Goal: Navigation & Orientation: Find specific page/section

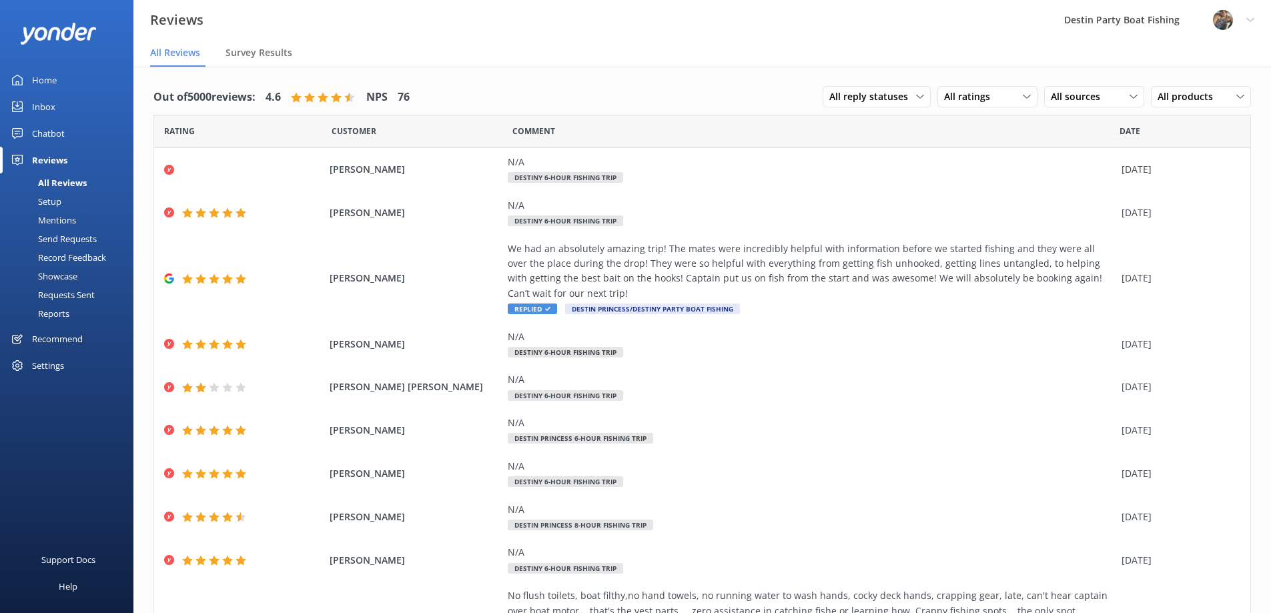
click at [29, 107] on link "Inbox" at bounding box center [66, 106] width 133 height 27
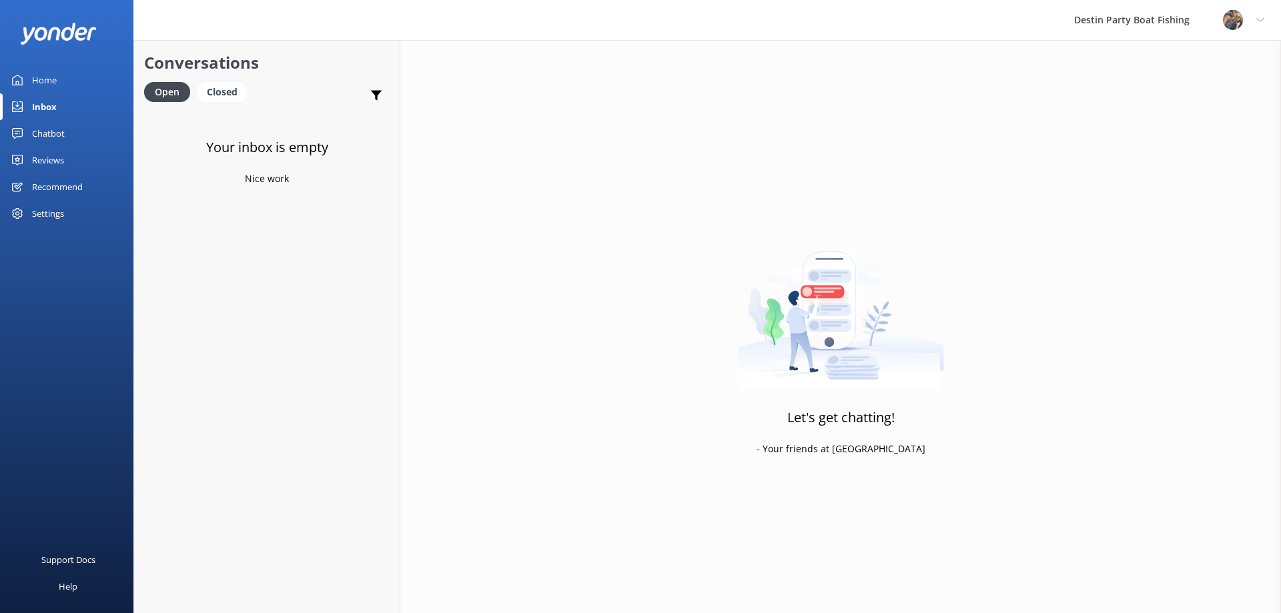
click at [49, 163] on div "Reviews" at bounding box center [48, 160] width 32 height 27
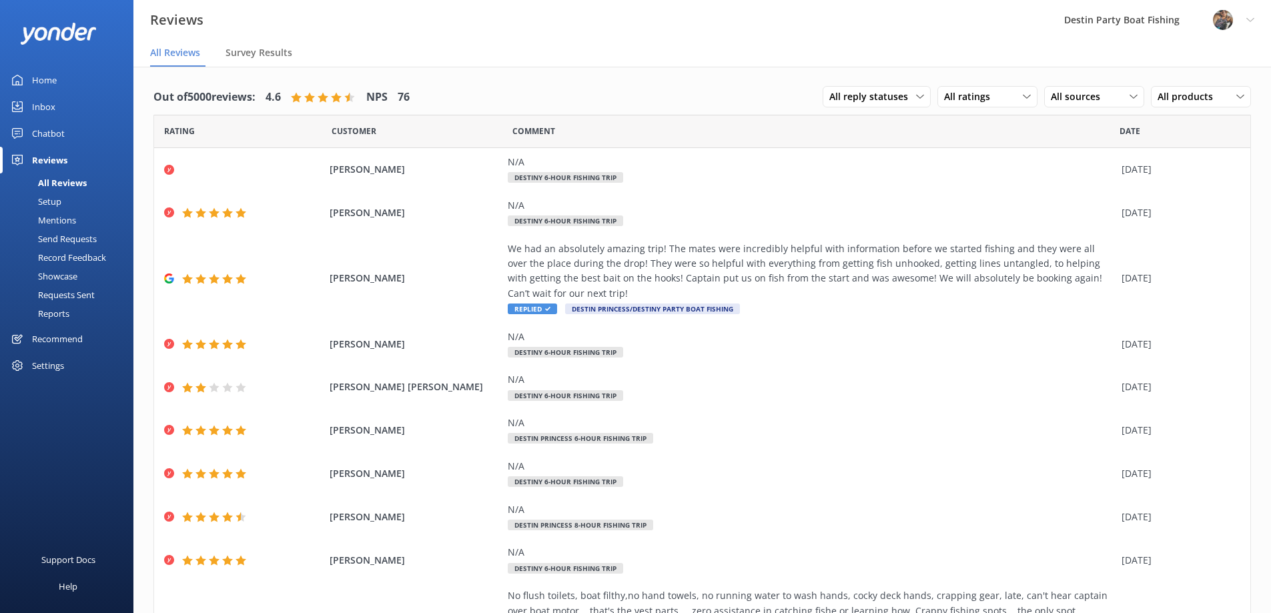
click at [33, 79] on div "Home" at bounding box center [44, 80] width 25 height 27
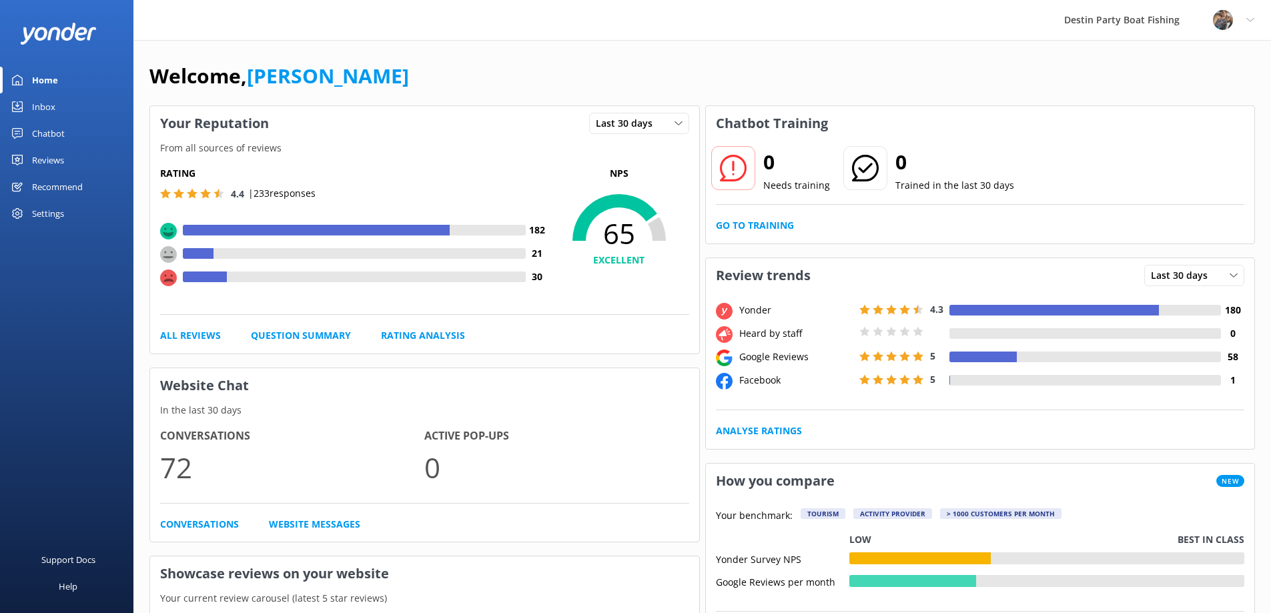
click at [33, 75] on div "Home" at bounding box center [45, 80] width 26 height 27
click at [55, 163] on div "Reviews" at bounding box center [48, 160] width 32 height 27
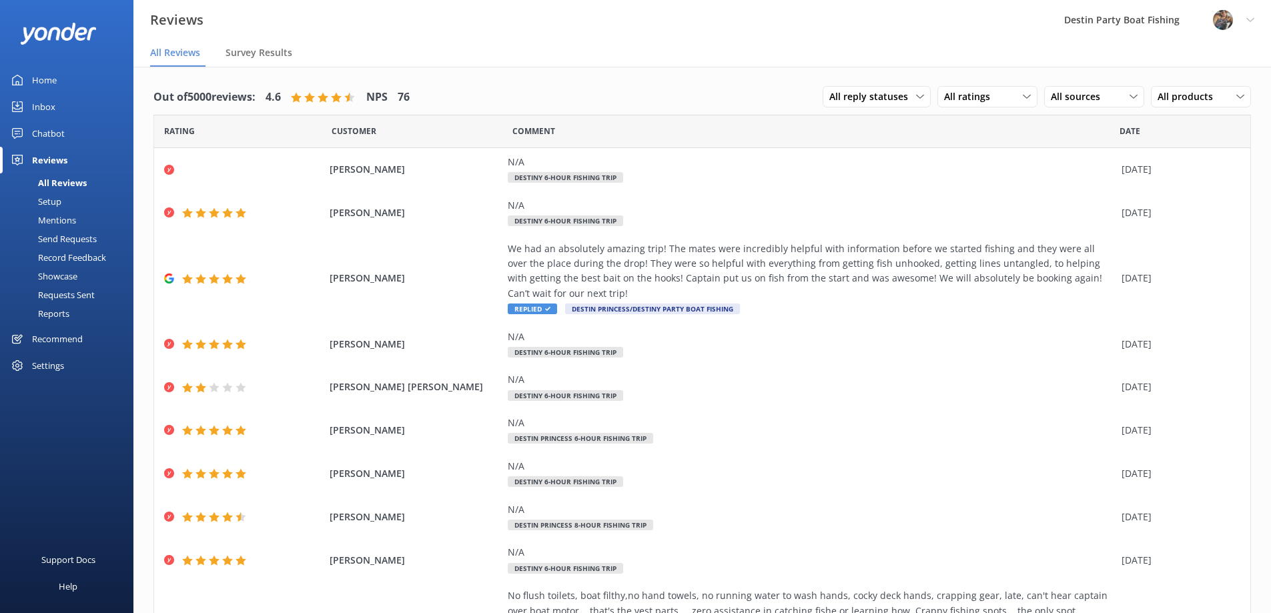
click at [46, 109] on div "Inbox" at bounding box center [43, 106] width 23 height 27
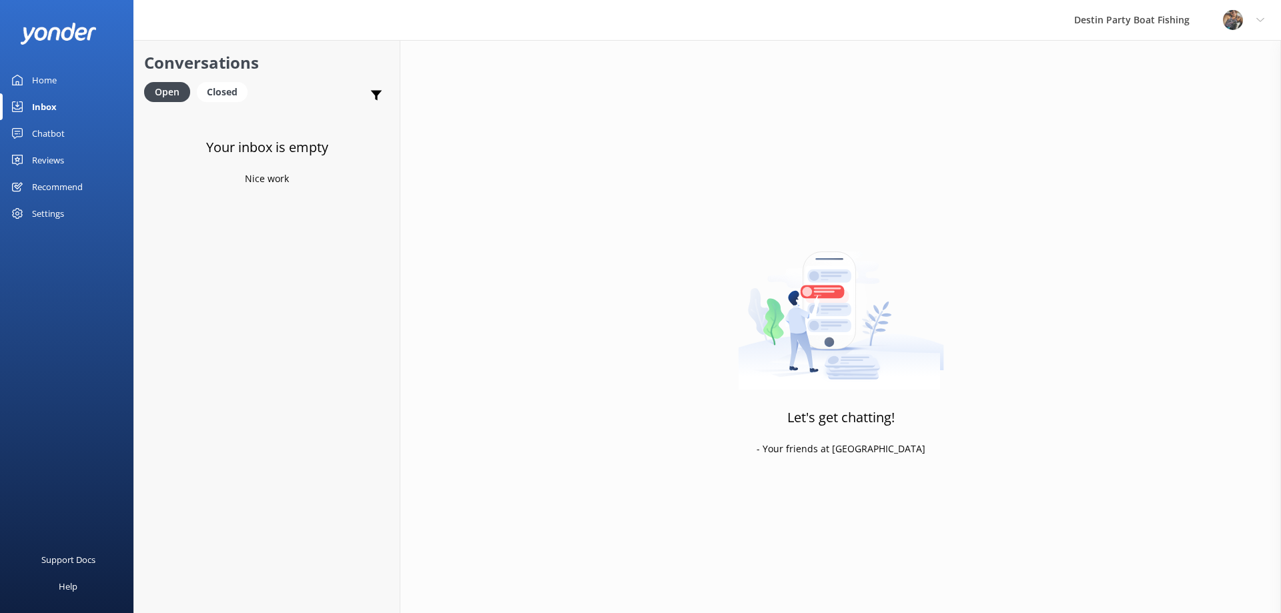
click at [45, 77] on div "Home" at bounding box center [44, 80] width 25 height 27
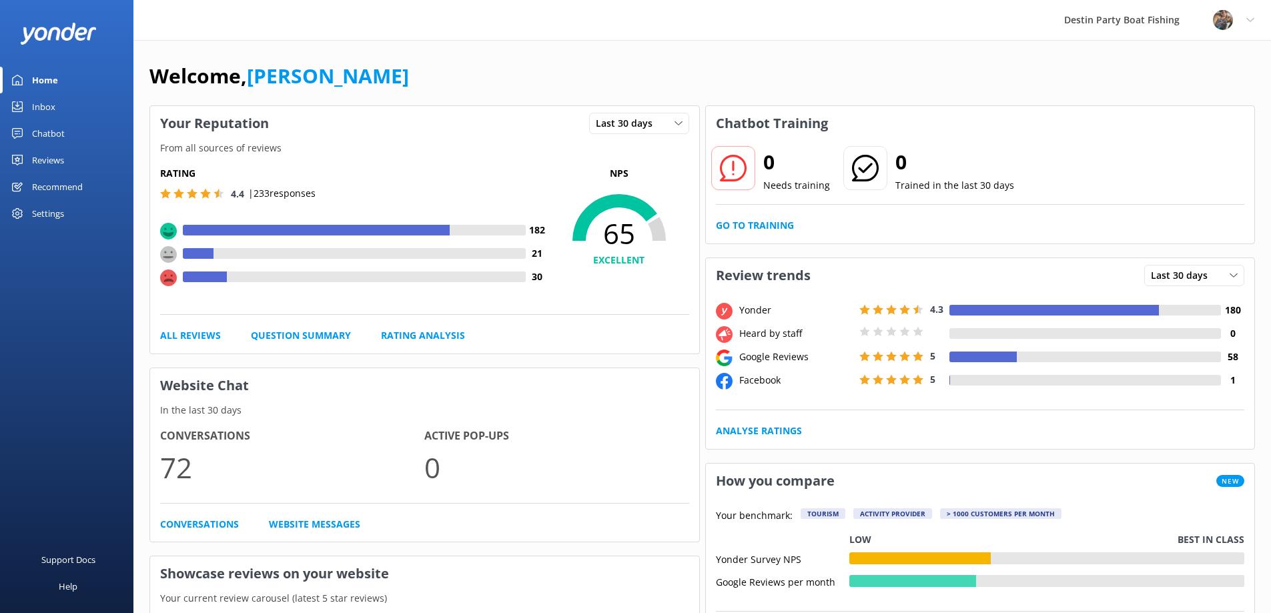
click at [48, 150] on div "Reviews" at bounding box center [48, 160] width 32 height 27
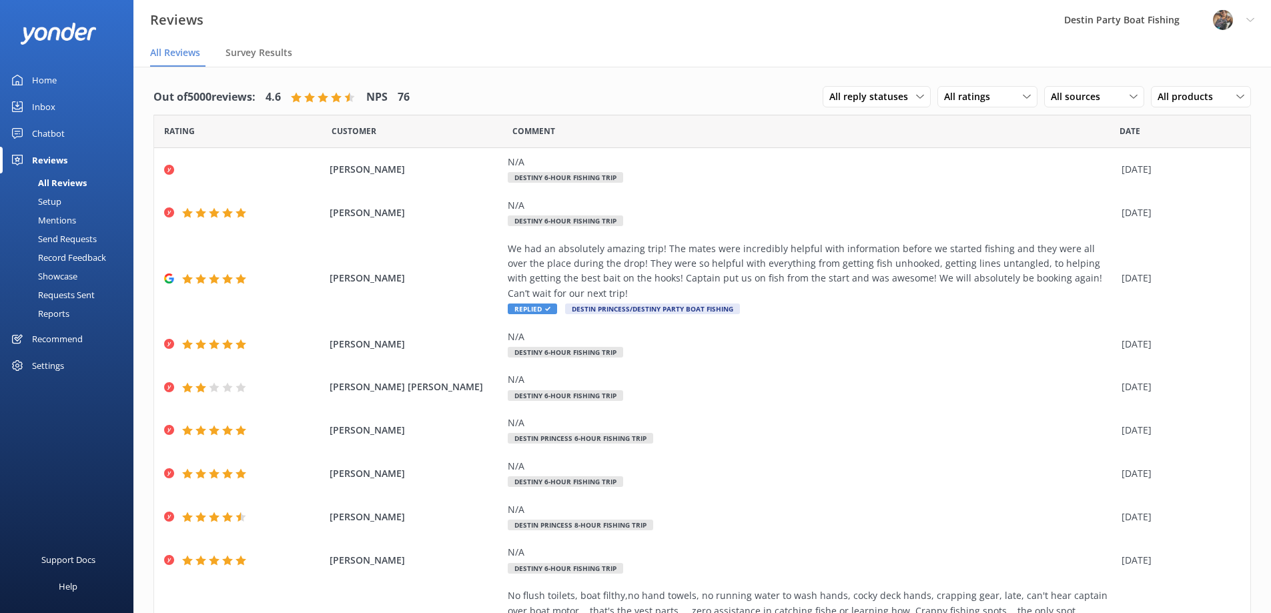
click at [35, 98] on div "Inbox" at bounding box center [43, 106] width 23 height 27
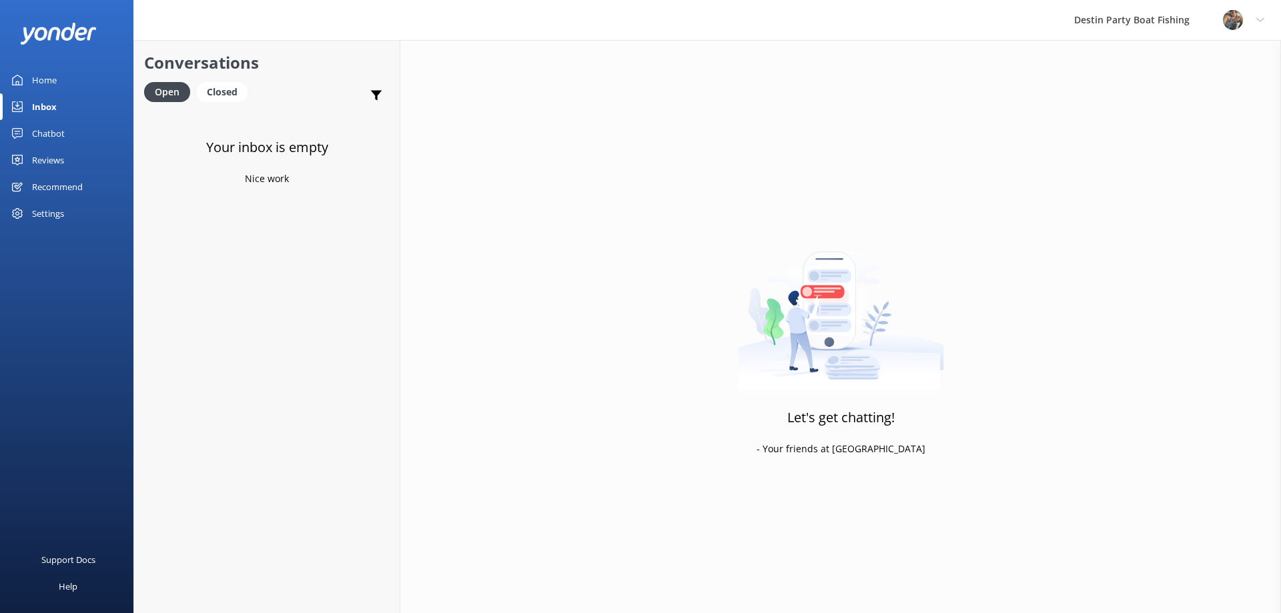
click at [44, 163] on div "Reviews" at bounding box center [48, 160] width 32 height 27
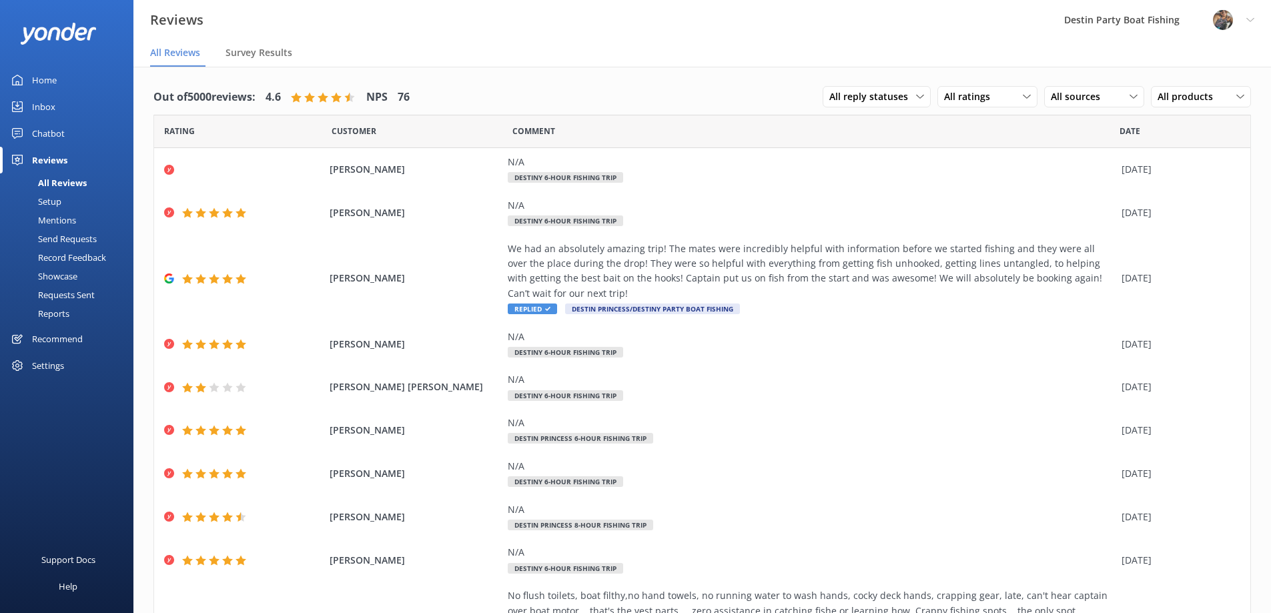
click at [50, 113] on div "Inbox" at bounding box center [43, 106] width 23 height 27
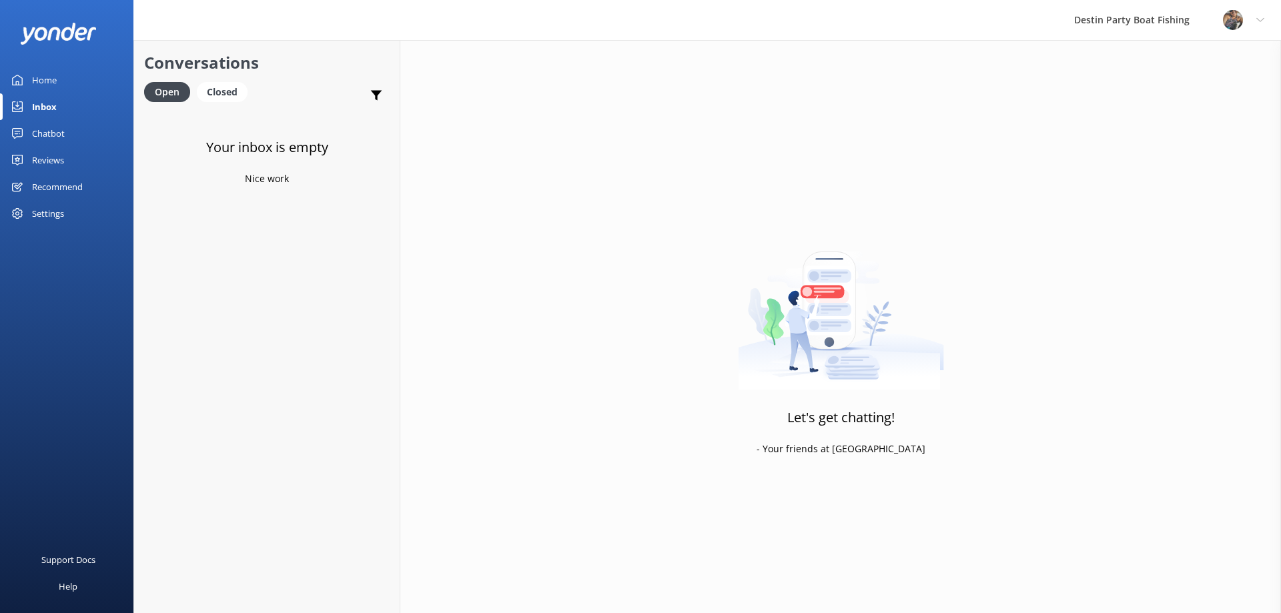
click at [59, 148] on div "Reviews" at bounding box center [48, 160] width 32 height 27
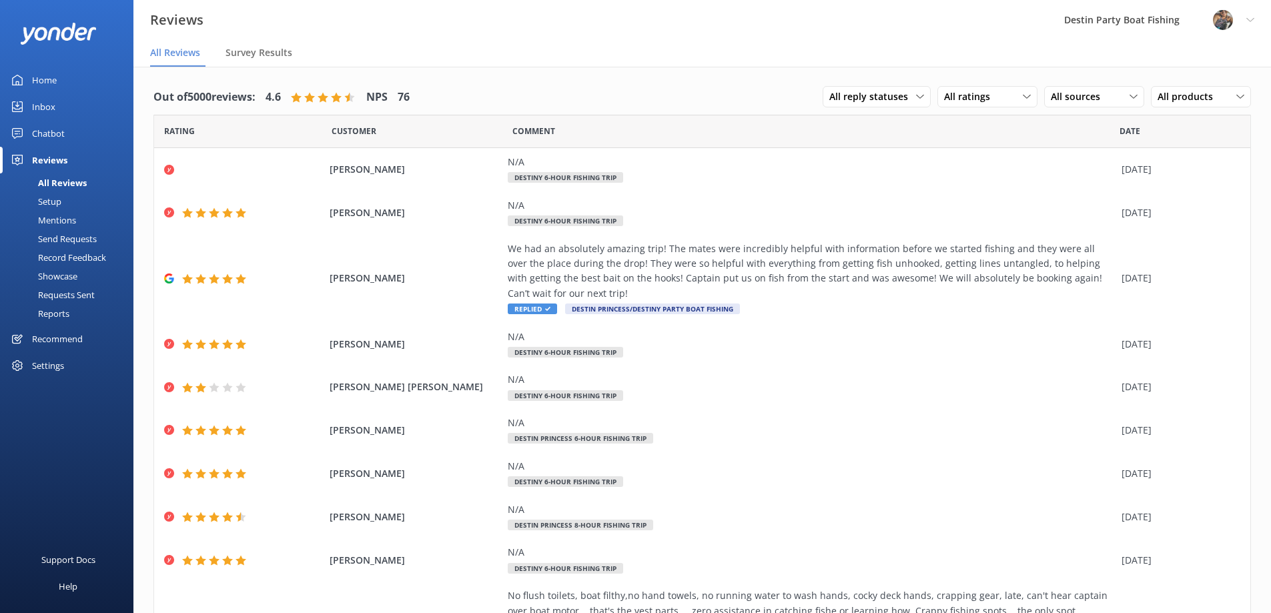
click at [42, 114] on div "Inbox" at bounding box center [43, 106] width 23 height 27
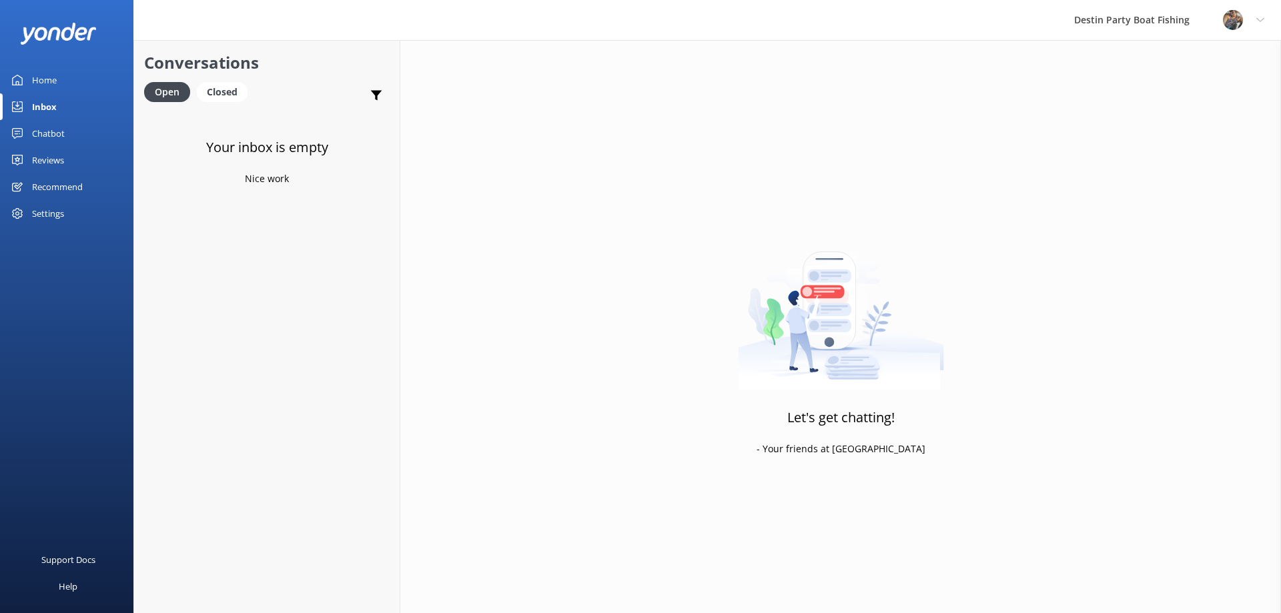
click at [34, 155] on div "Reviews" at bounding box center [48, 160] width 32 height 27
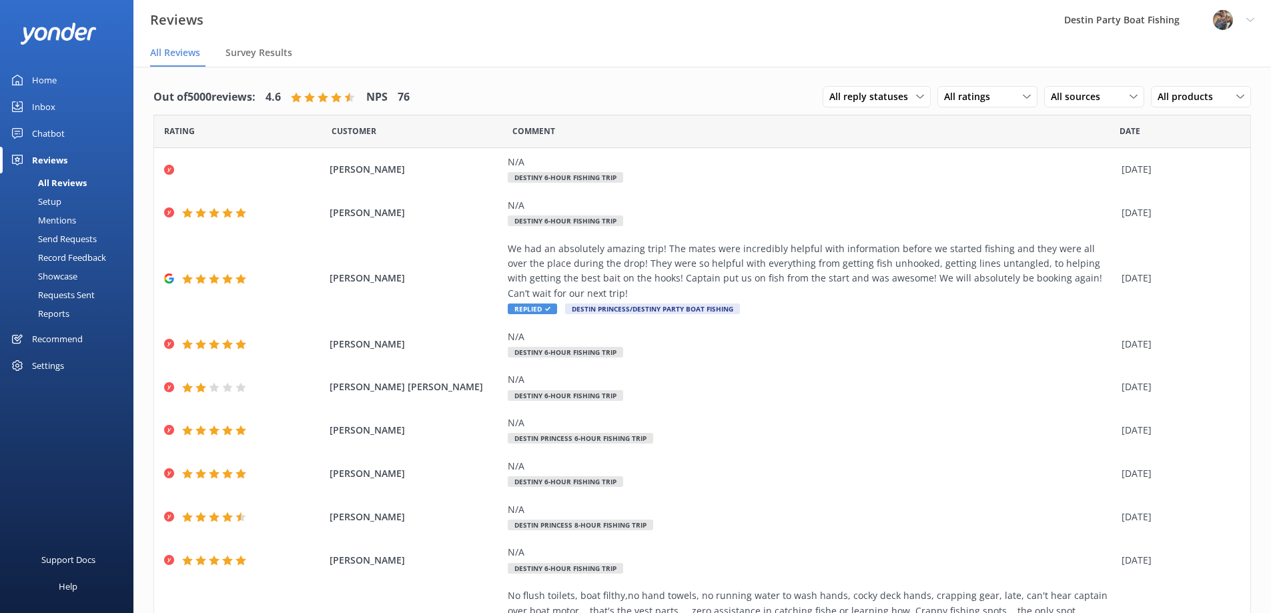
click at [45, 100] on div "Inbox" at bounding box center [43, 106] width 23 height 27
